Goal: Transaction & Acquisition: Book appointment/travel/reservation

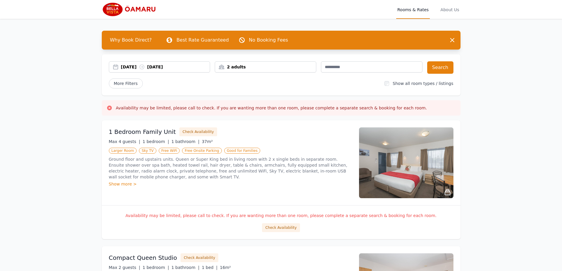
click at [239, 69] on div "2 adults" at bounding box center [265, 67] width 101 height 6
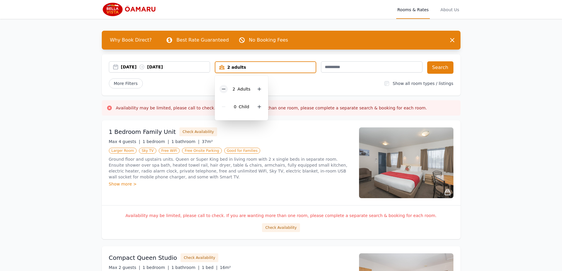
click at [221, 89] on div at bounding box center [224, 89] width 8 height 8
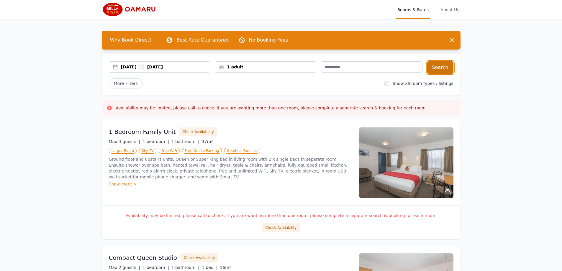
click at [451, 70] on button "Search" at bounding box center [441, 67] width 26 height 12
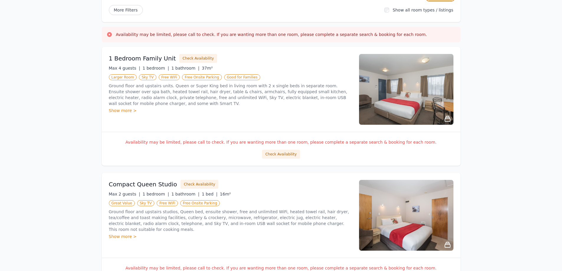
scroll to position [162, 0]
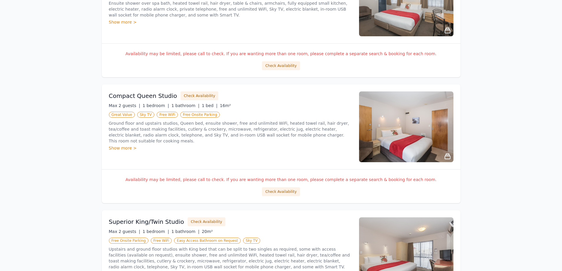
click at [126, 145] on div "Show more >" at bounding box center [230, 148] width 243 height 6
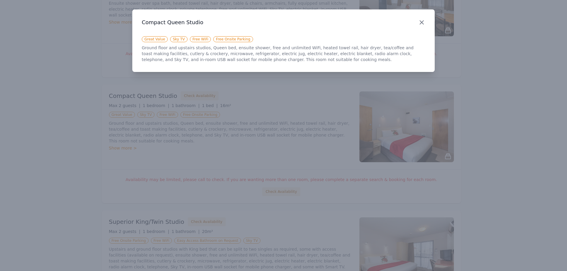
click at [420, 22] on icon "button" at bounding box center [421, 22] width 7 height 7
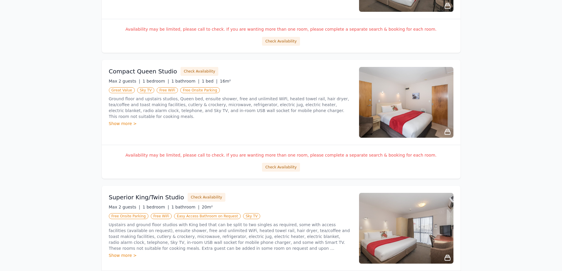
scroll to position [207, 0]
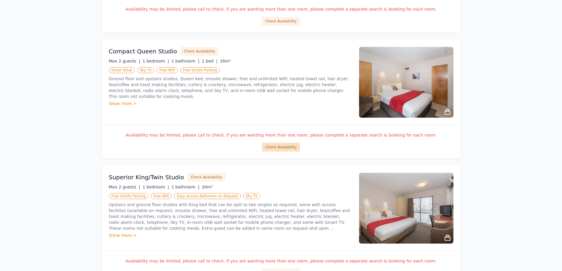
click at [282, 146] on button "Check Availability" at bounding box center [281, 147] width 38 height 9
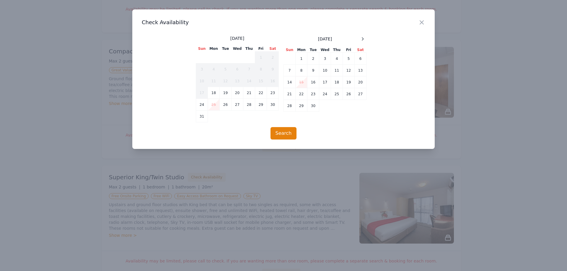
click at [214, 102] on td "25" at bounding box center [214, 105] width 12 height 12
click at [420, 21] on icon "button" at bounding box center [421, 22] width 7 height 7
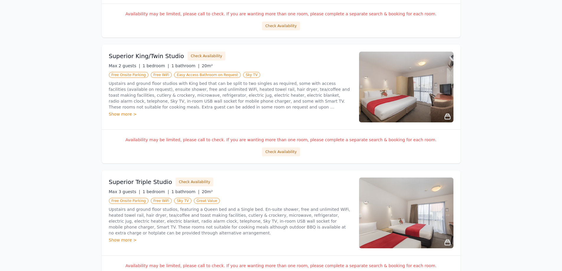
scroll to position [325, 0]
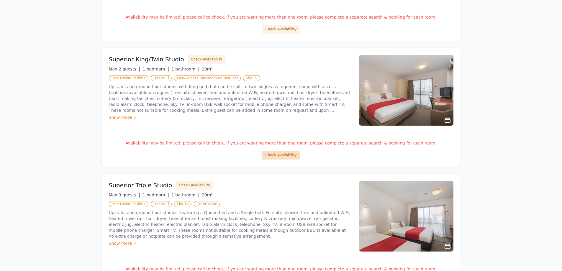
click at [278, 158] on button "Check Availability" at bounding box center [281, 155] width 38 height 9
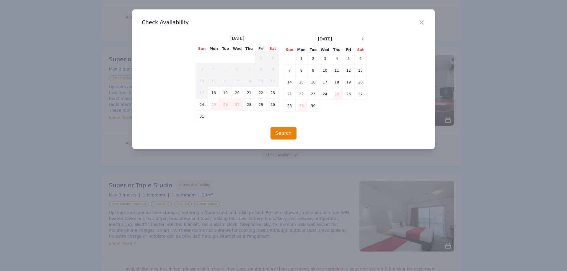
click at [422, 14] on div "Close" at bounding box center [426, 18] width 17 height 19
click at [420, 23] on icon "button" at bounding box center [421, 22] width 7 height 7
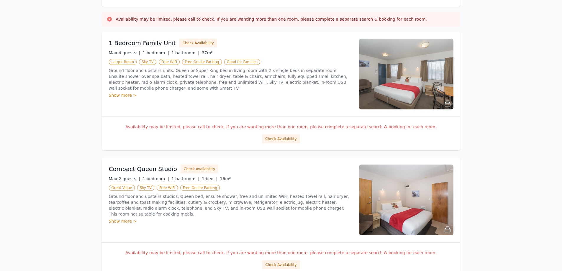
scroll to position [89, 0]
click at [287, 141] on button "Check Availability" at bounding box center [281, 139] width 38 height 9
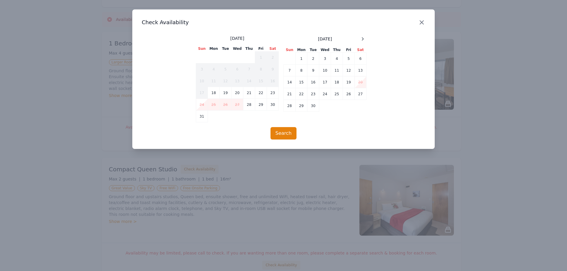
click at [423, 22] on icon "button" at bounding box center [421, 22] width 7 height 7
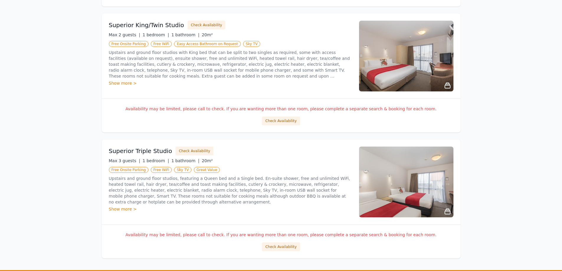
scroll to position [413, 0]
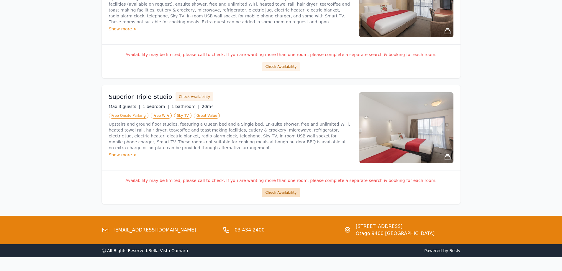
click at [283, 195] on button "Check Availability" at bounding box center [281, 192] width 38 height 9
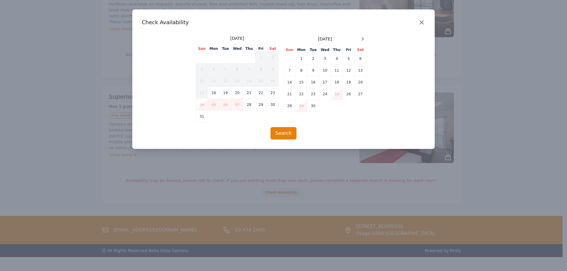
click at [423, 21] on icon "button" at bounding box center [422, 23] width 4 height 4
